Goal: Task Accomplishment & Management: Complete application form

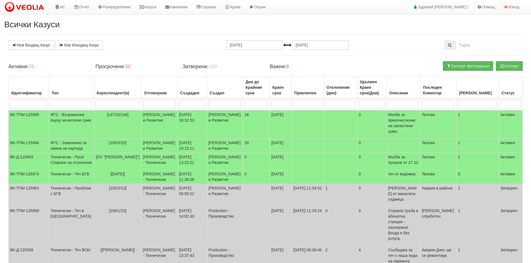
click at [477, 51] on div "Нов Входящ Казус Нов Изходящ Казус 14.09.2025 14.10.2025 Зареждане на казусите.…" at bounding box center [265, 205] width 522 height 330
click at [479, 48] on input "text" at bounding box center [489, 44] width 67 height 9
paste input "125918"
type input "125918"
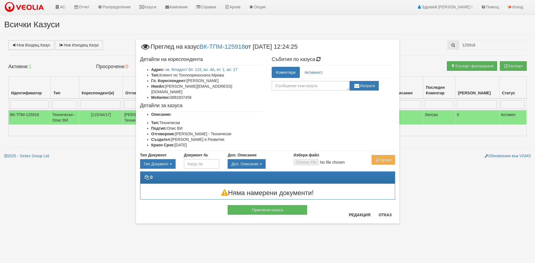
click at [78, 31] on div "× Преглед на казус ВК-ТПМ-125918 от 09/10/2025 12:24:25 Детайли на кореспондент…" at bounding box center [267, 131] width 535 height 263
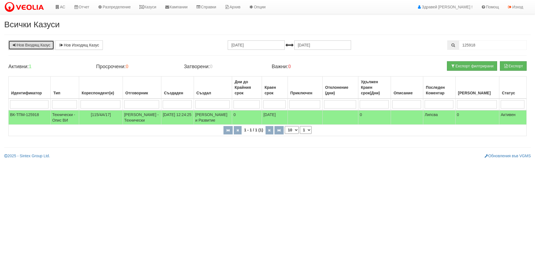
click at [21, 44] on link "Нов Входящ Казус" at bounding box center [31, 44] width 46 height 9
click at [55, 6] on icon at bounding box center [57, 7] width 5 height 4
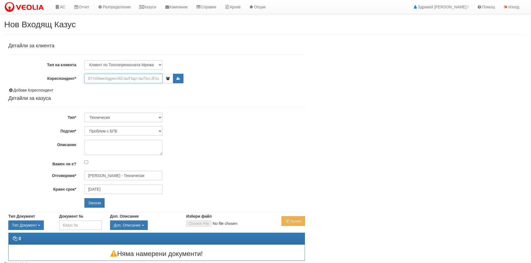
click at [114, 76] on input "Кореспондент*" at bounding box center [123, 78] width 78 height 9
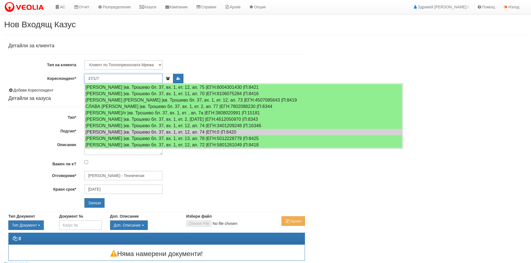
drag, startPoint x: 115, startPoint y: 79, endPoint x: 121, endPoint y: 78, distance: 6.2
click at [121, 78] on input "37/1/7" at bounding box center [123, 78] width 78 height 9
click at [122, 79] on input "37/1/7" at bounding box center [123, 78] width 78 height 9
paste input "8343"
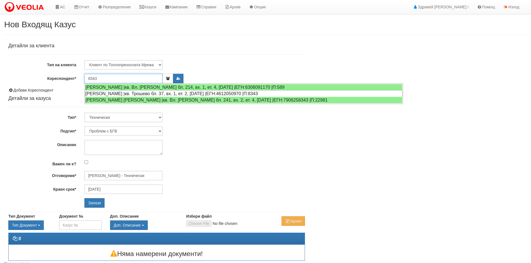
click at [120, 92] on div "ЖИВКА СТОЯНОВА КАРАМФИЛОВА |кв. Трошево бл. 37, вх. 1, ет. 2, ап. 7 |ЕГН:461205…" at bounding box center [243, 93] width 317 height 7
type input "[PERSON_NAME]"
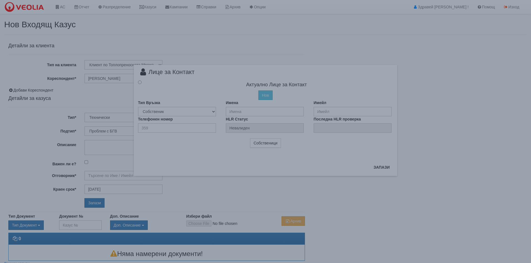
radio input "true"
type input "[PERSON_NAME]"
type input "0"
type input "Дончо Дончев - Технически"
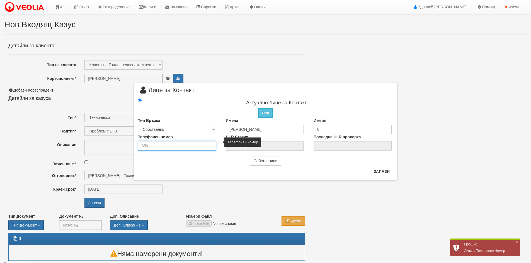
click at [185, 144] on input "number" at bounding box center [177, 145] width 78 height 9
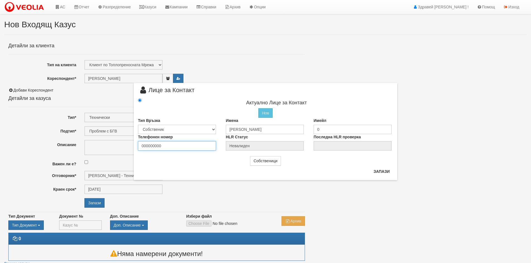
type input "000000000"
click at [329, 128] on input "0" at bounding box center [352, 129] width 78 height 9
click at [378, 175] on button "Запази" at bounding box center [381, 171] width 23 height 9
radio input "true"
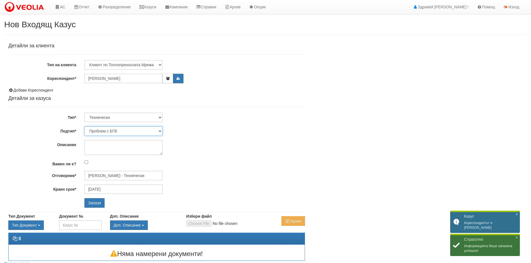
click at [112, 131] on select "Проблем с БГВ Теч ВОИ Теч БГВ Теч в АС Теч от водомер Проблем в АС Интервенция …" at bounding box center [123, 130] width 78 height 9
select select "Интервенция с УДР"
click at [84, 126] on select "Проблем с БГВ Теч ВОИ Теч БГВ Теч в АС Теч от водомер Проблем в АС Интервенция …" at bounding box center [123, 130] width 78 height 9
type input "[DATE]"
type input "Дончо Дончев - Технически"
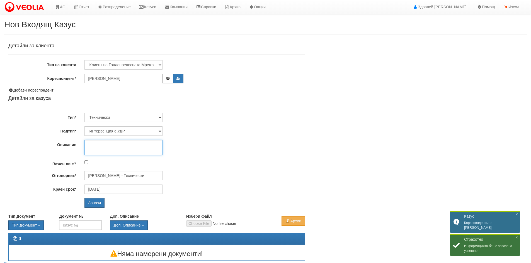
click at [118, 145] on textarea "Описание" at bounding box center [123, 147] width 78 height 15
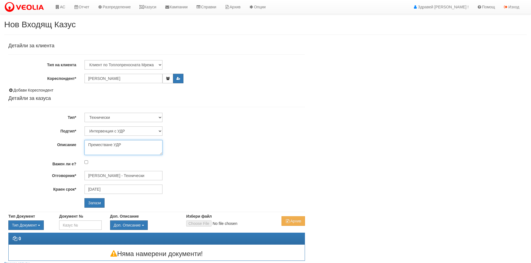
type textarea "Преместване УДР"
click at [141, 179] on input "Дончо Дончев - Технически" at bounding box center [123, 175] width 78 height 9
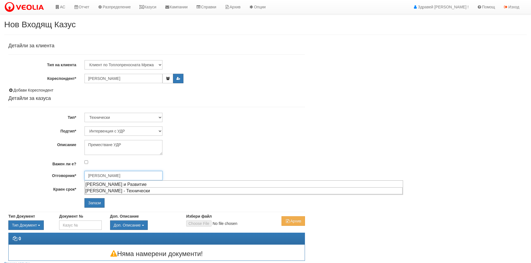
click at [138, 192] on div "[PERSON_NAME] - Технически" at bounding box center [243, 191] width 317 height 7
type input "[PERSON_NAME] - Технически"
click at [94, 205] on input "Запази" at bounding box center [94, 202] width 20 height 9
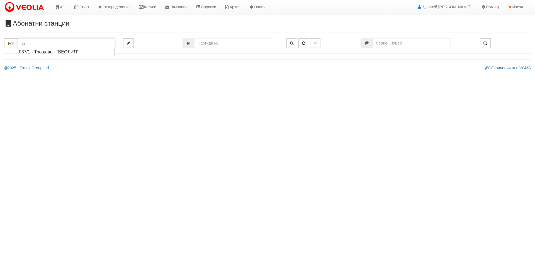
click at [50, 53] on div "037/1 - Трошево - "ВЕОЛИЯ"" at bounding box center [66, 52] width 95 height 6
type input "037/1 - Трошево - "ВЕОЛИЯ""
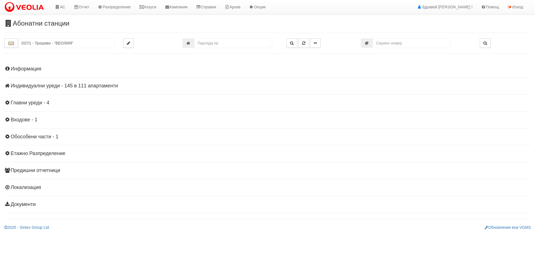
click at [113, 91] on div "Информация Параметри Брой Апартаменти: 111 Ползватели 08/2025 0 % 0 % 236" at bounding box center [267, 136] width 527 height 154
click at [111, 90] on div "Информация Параметри Брой Апартаменти: 111 Ползватели 08/2025 0 % 0 % 236" at bounding box center [267, 136] width 527 height 154
click at [114, 88] on h4 "Индивидуални уреди - 145 в 111 апартаменти" at bounding box center [267, 86] width 527 height 6
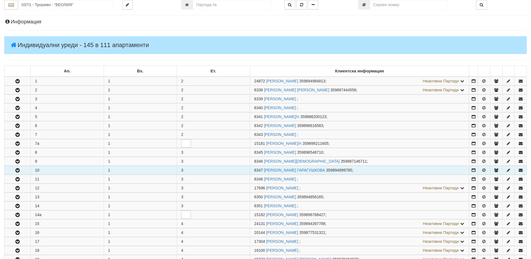
scroll to position [84, 0]
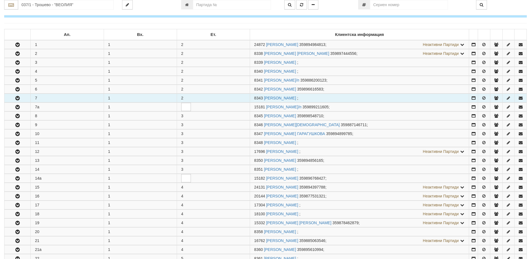
drag, startPoint x: 262, startPoint y: 99, endPoint x: 249, endPoint y: 100, distance: 13.7
click at [249, 100] on tr "7 1 2 8343 ЖИВКА СТОЯНОВА КАРАМФИЛОВА ;" at bounding box center [265, 98] width 522 height 9
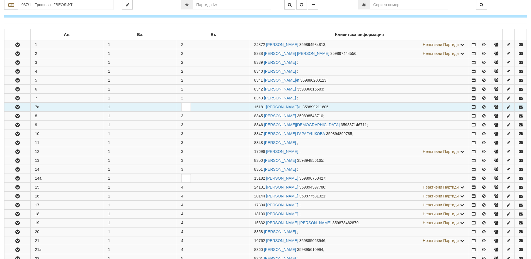
copy tr "8343"
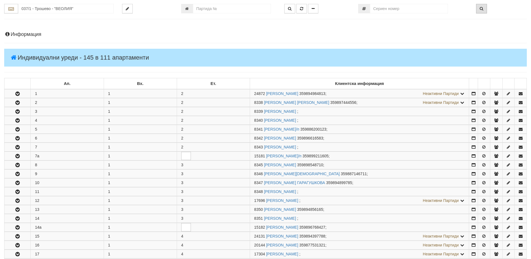
scroll to position [0, 0]
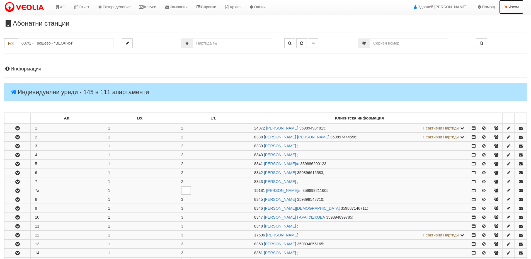
click at [520, 7] on link "Изход" at bounding box center [511, 7] width 24 height 14
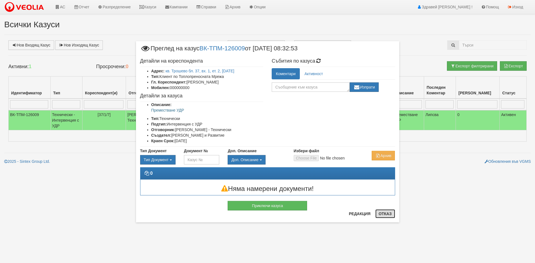
click at [389, 217] on button "Отказ" at bounding box center [385, 214] width 20 height 9
